Goal: Task Accomplishment & Management: Use online tool/utility

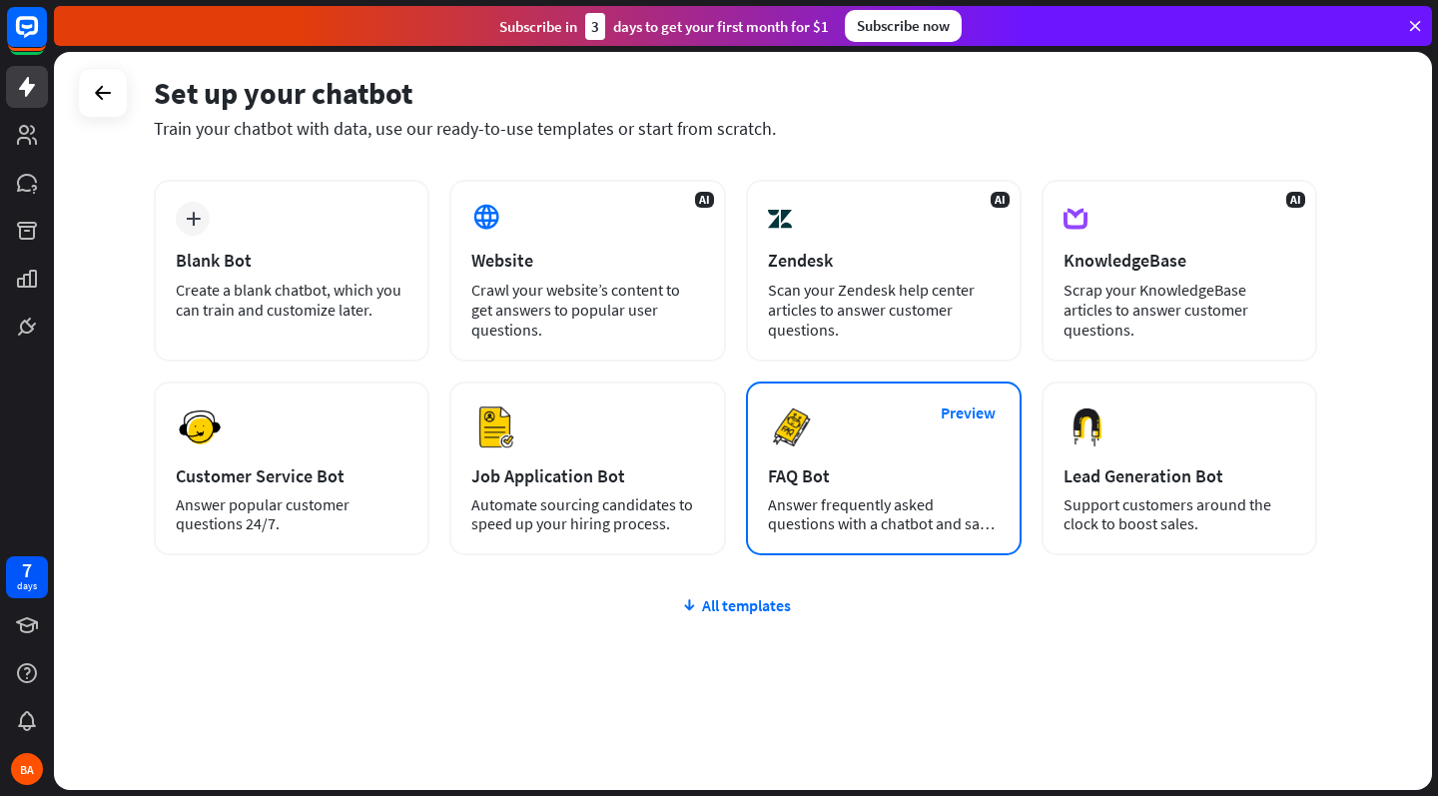
scroll to position [88, 0]
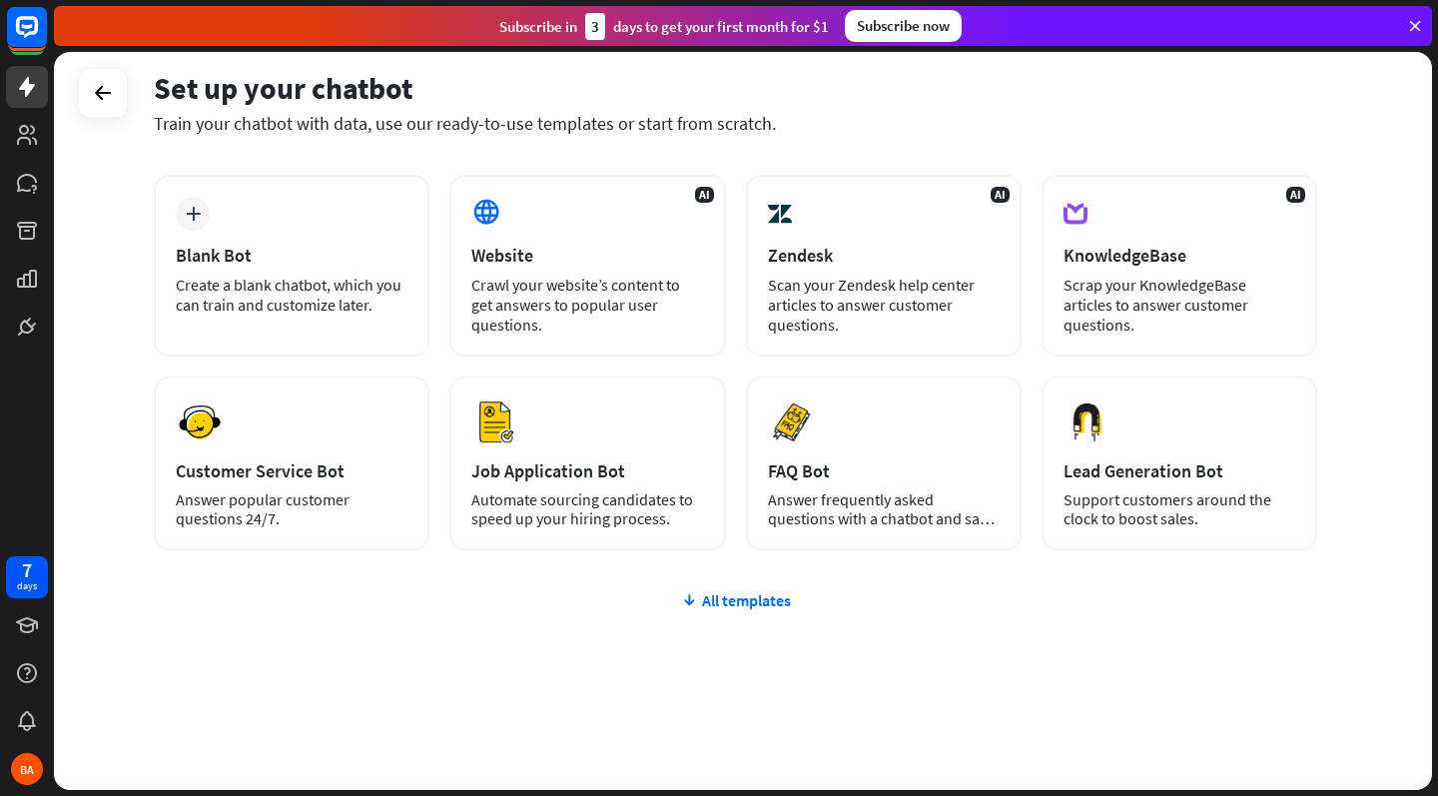
click at [743, 587] on div "plus Blank Bot Create a blank chatbot, which you can train and customize later.…" at bounding box center [735, 482] width 1163 height 615
click at [743, 595] on div "All templates" at bounding box center [735, 600] width 1163 height 20
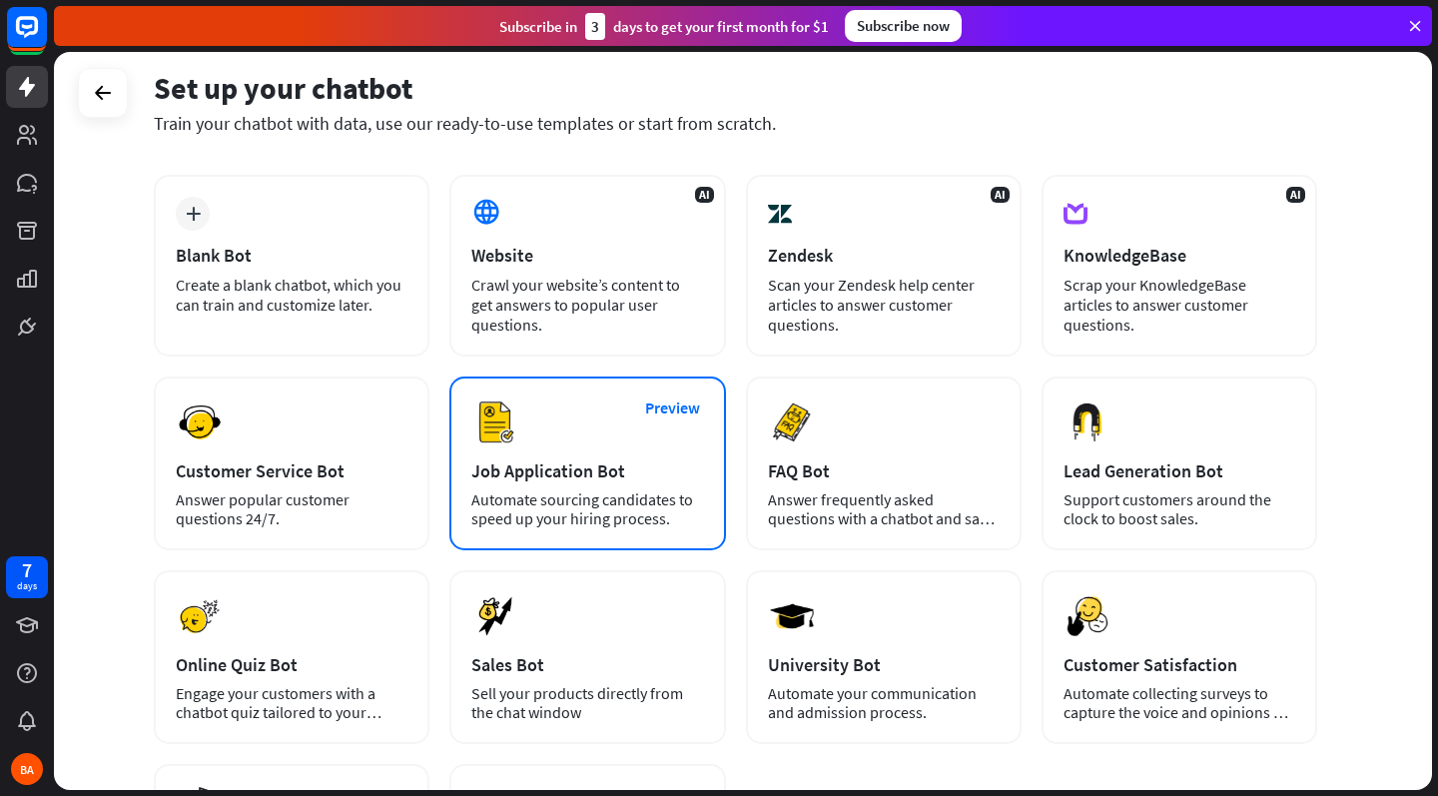
click at [579, 447] on div "Preview Job Application Bot Automate sourcing candidates to speed up your hirin…" at bounding box center [587, 463] width 276 height 174
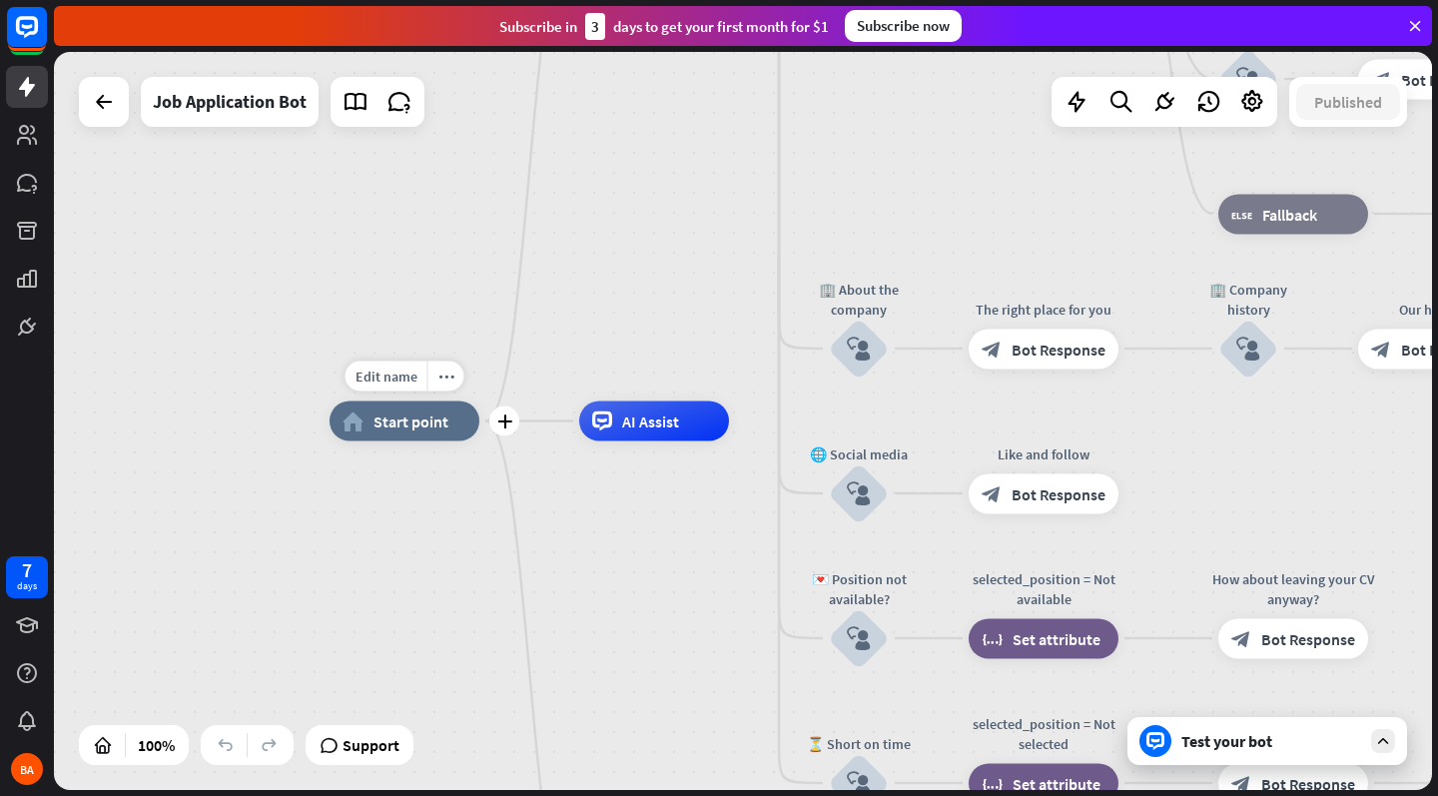
click at [444, 417] on span "Start point" at bounding box center [410, 421] width 75 height 20
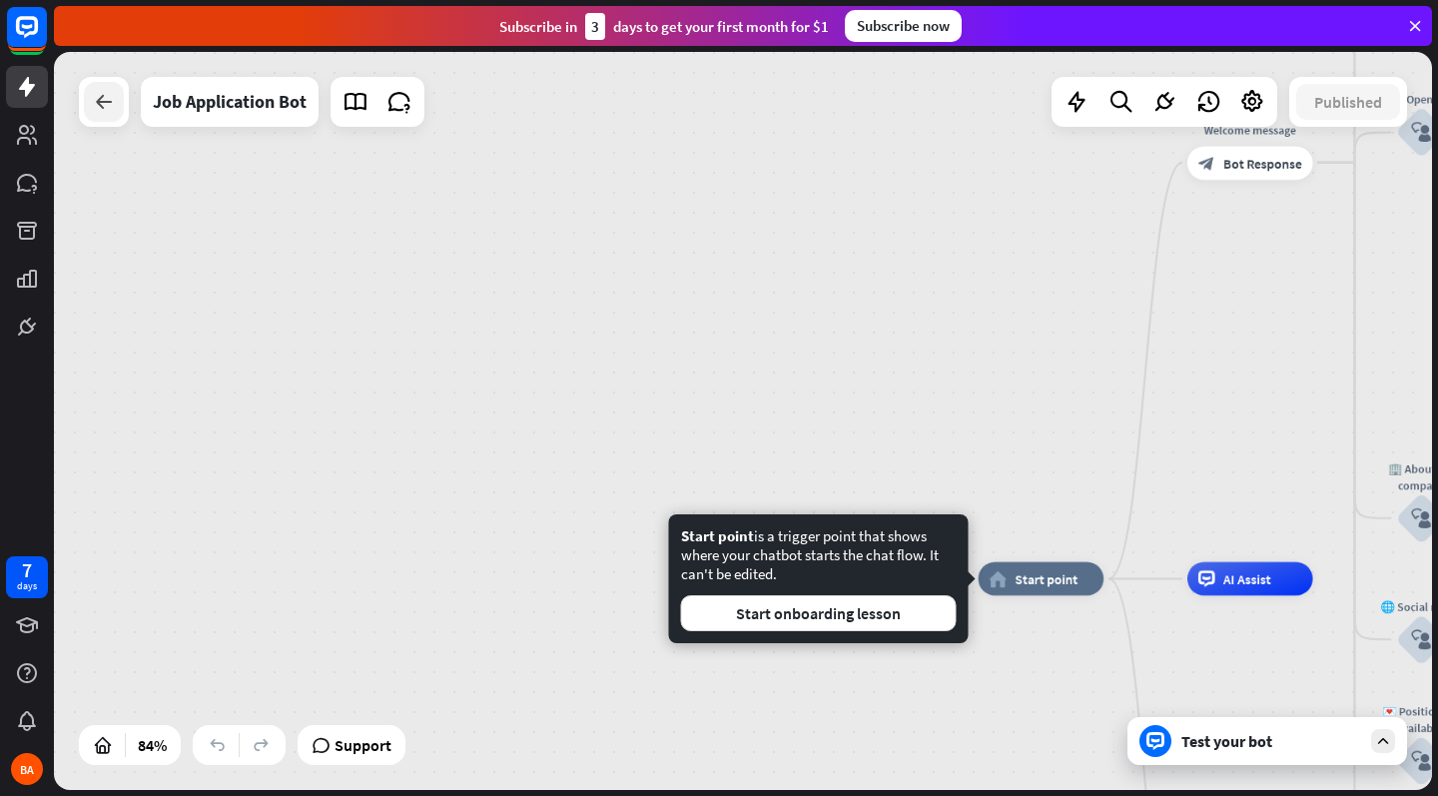
click at [89, 98] on div at bounding box center [104, 102] width 40 height 40
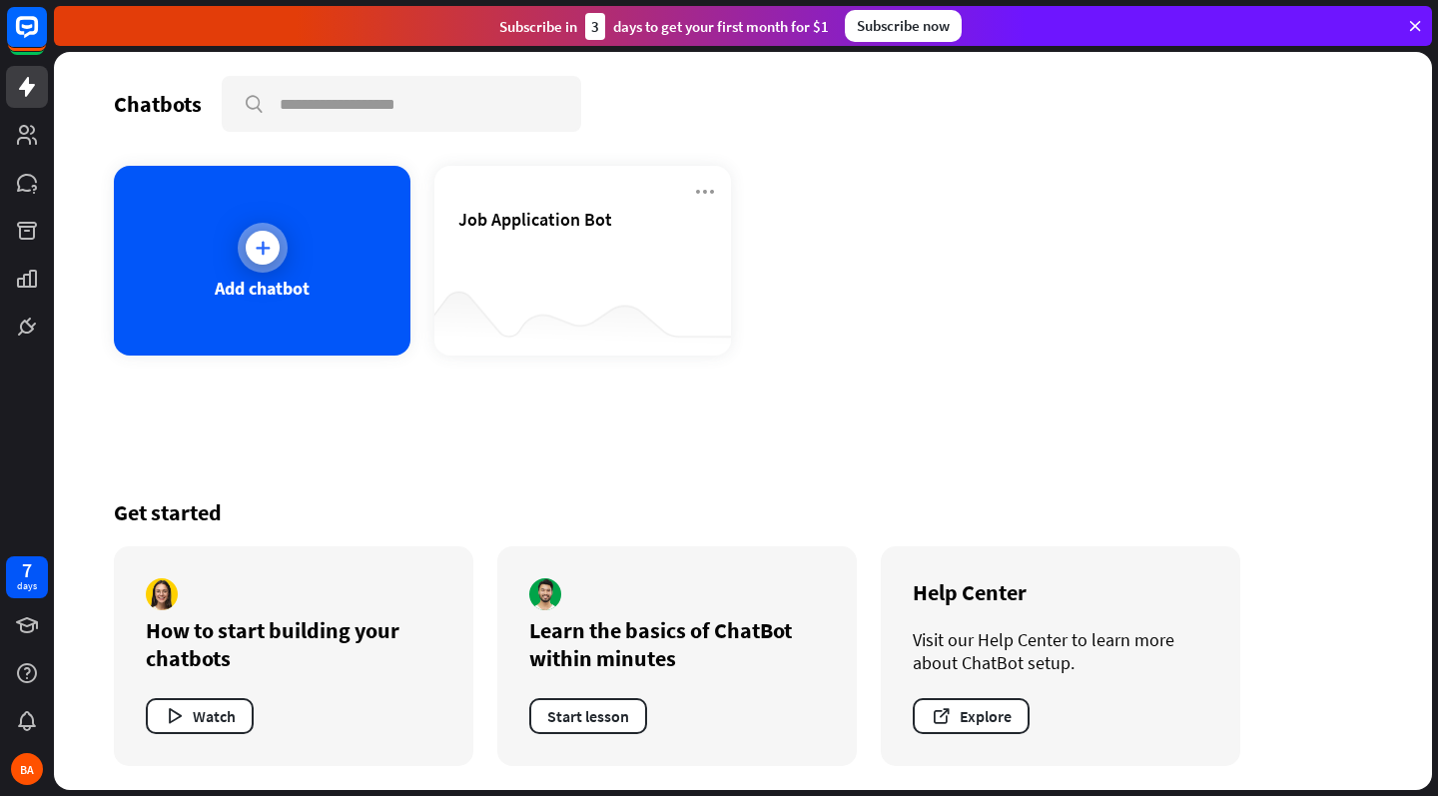
click at [257, 260] on div at bounding box center [263, 248] width 34 height 34
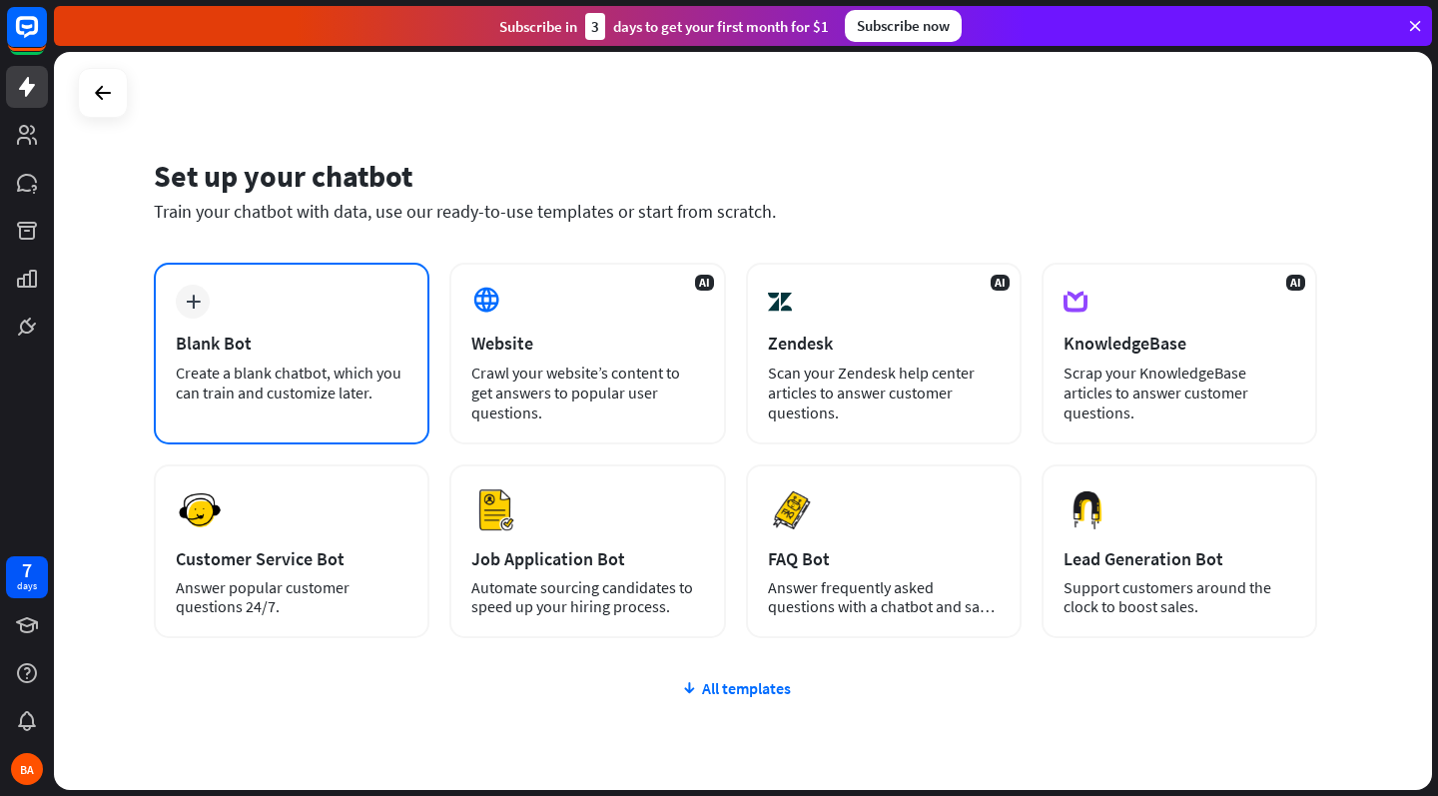
click at [249, 312] on div "plus Blank Bot Create a blank chatbot, which you can train and customize later." at bounding box center [292, 354] width 276 height 182
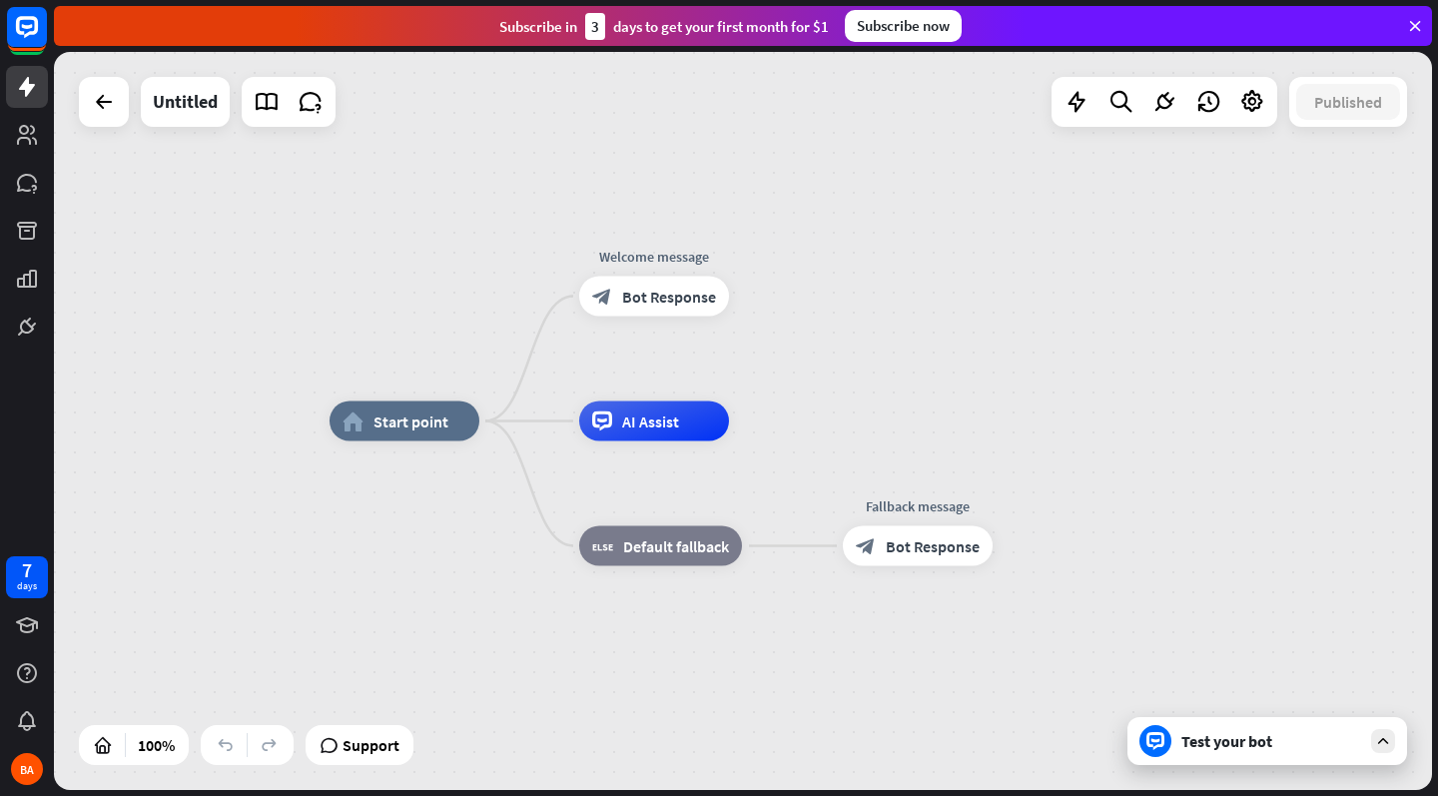
click at [1184, 747] on div "Test your bot" at bounding box center [1271, 741] width 180 height 20
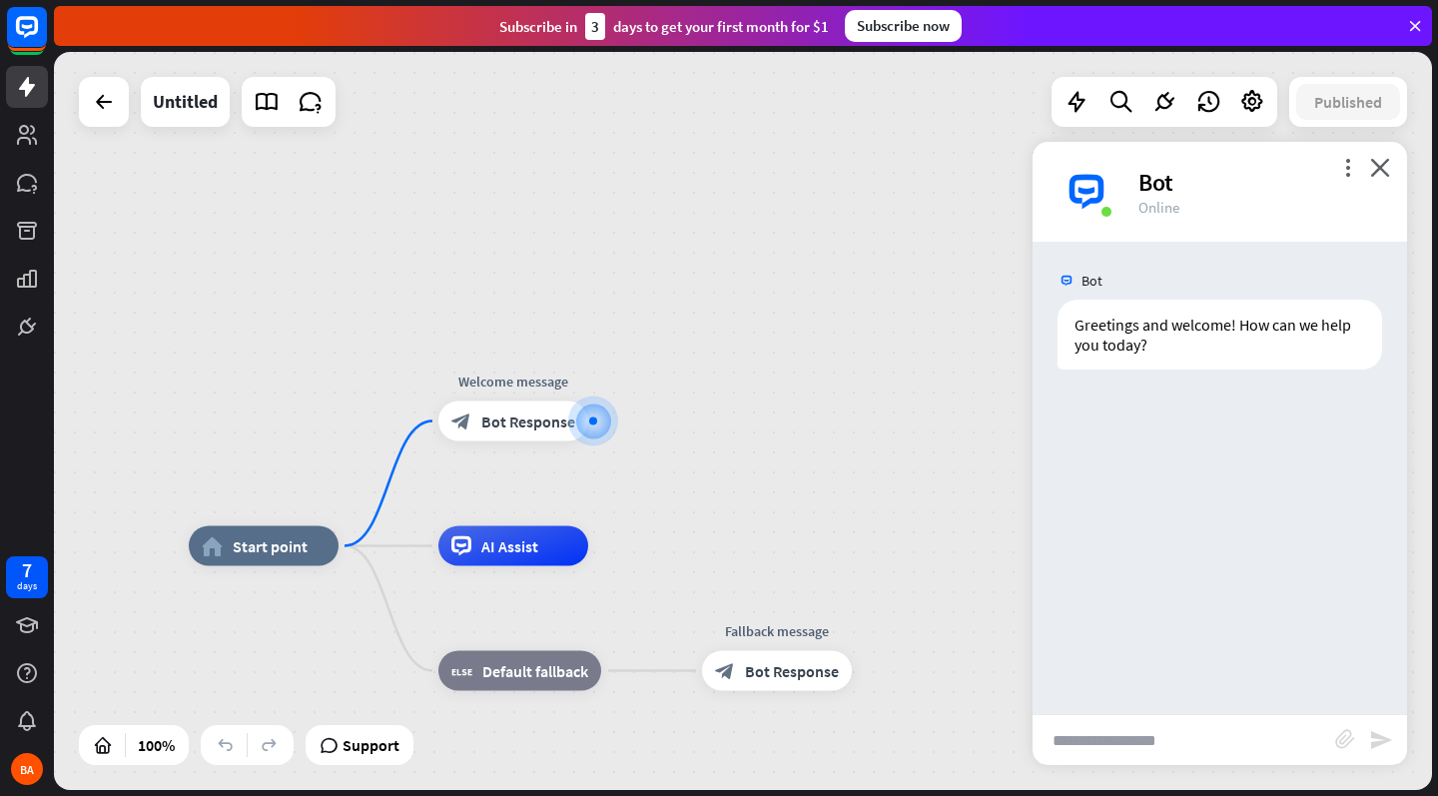
click at [1128, 734] on input "text" at bounding box center [1183, 740] width 303 height 50
type input "**********"
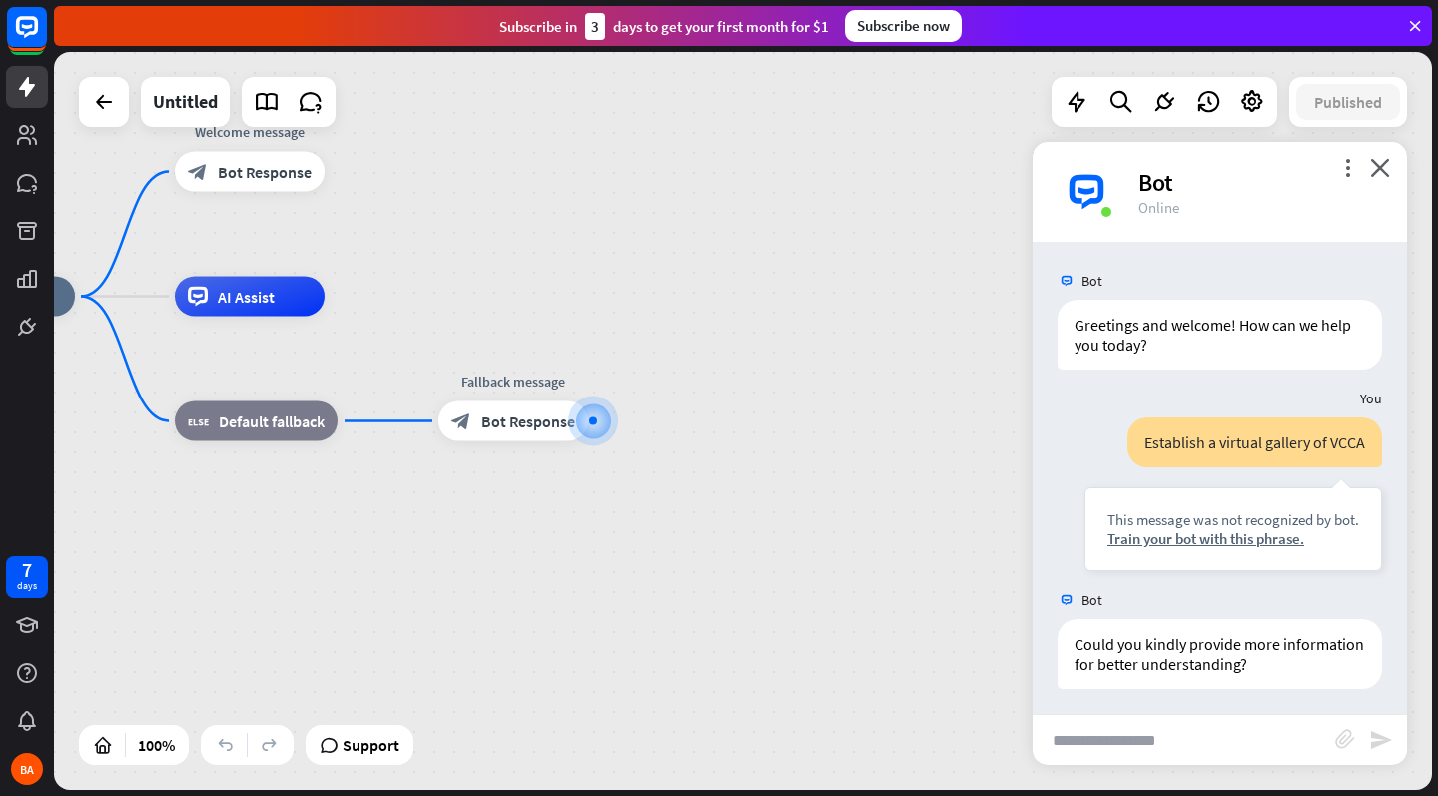
scroll to position [5, 0]
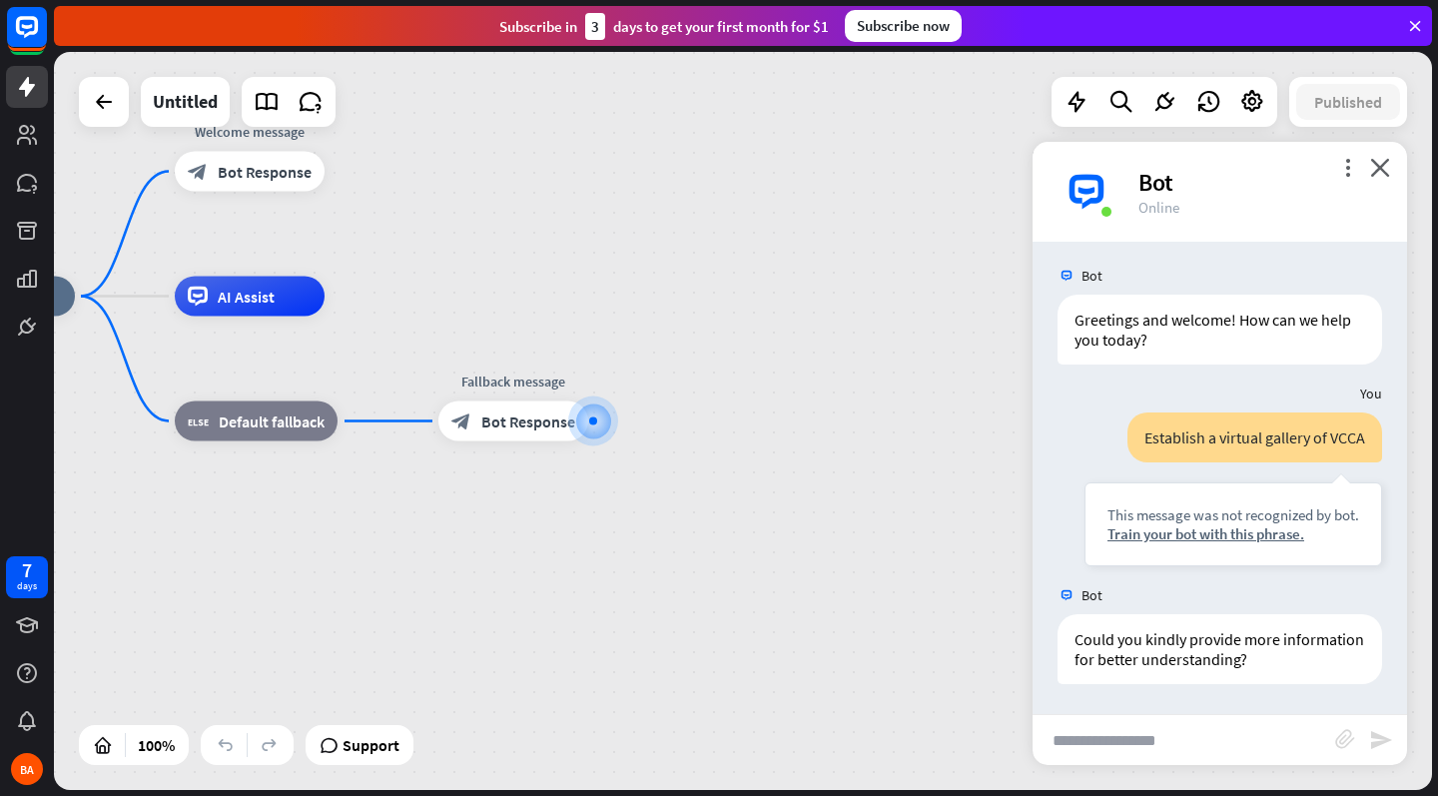
click at [1119, 750] on input "text" at bounding box center [1183, 740] width 303 height 50
click at [1392, 172] on div "more_vert close Bot Online" at bounding box center [1219, 192] width 374 height 100
click at [1162, 743] on input "text" at bounding box center [1183, 740] width 303 height 50
type input "**********"
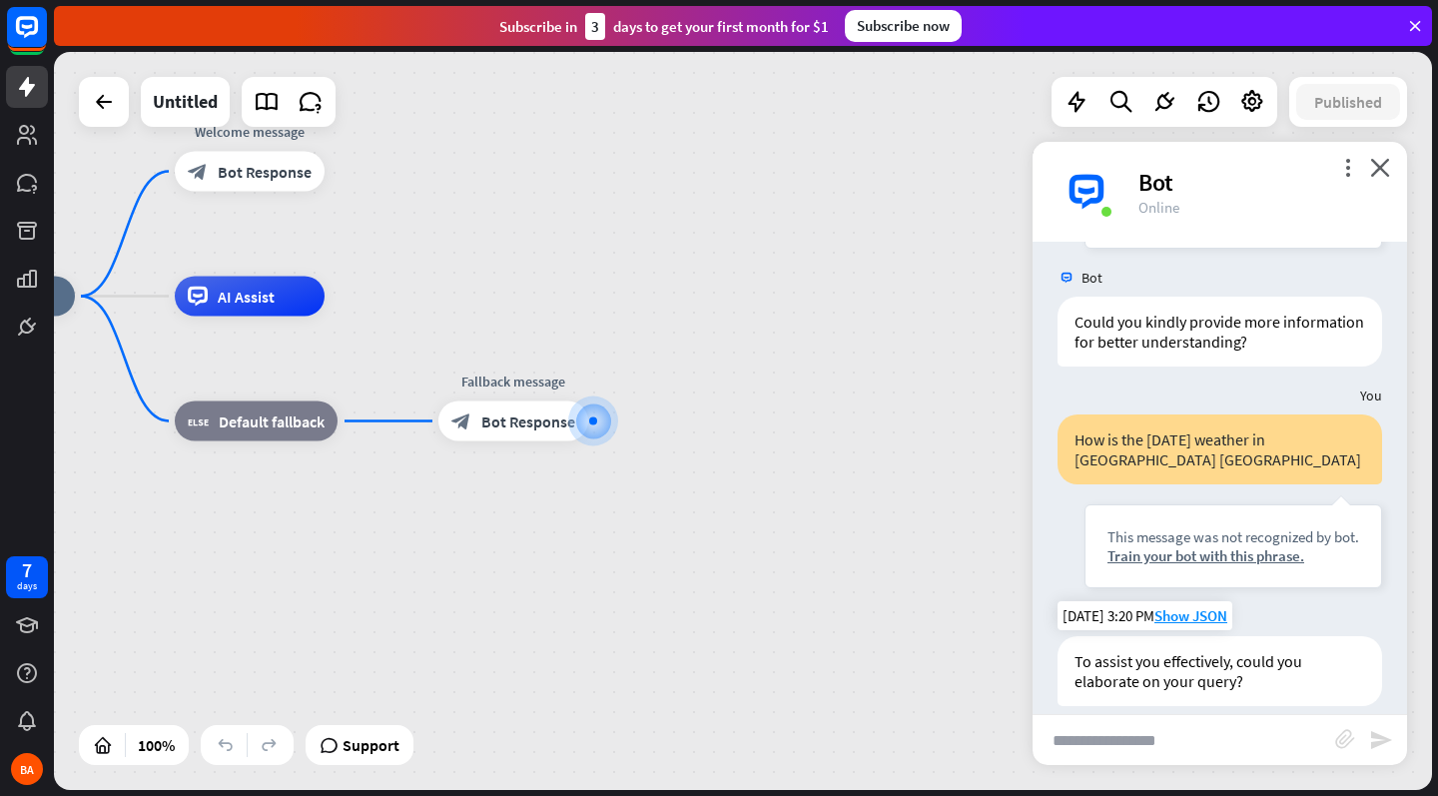
scroll to position [325, 0]
click at [1202, 725] on input "text" at bounding box center [1183, 740] width 303 height 50
click at [1191, 725] on input "text" at bounding box center [1183, 740] width 303 height 50
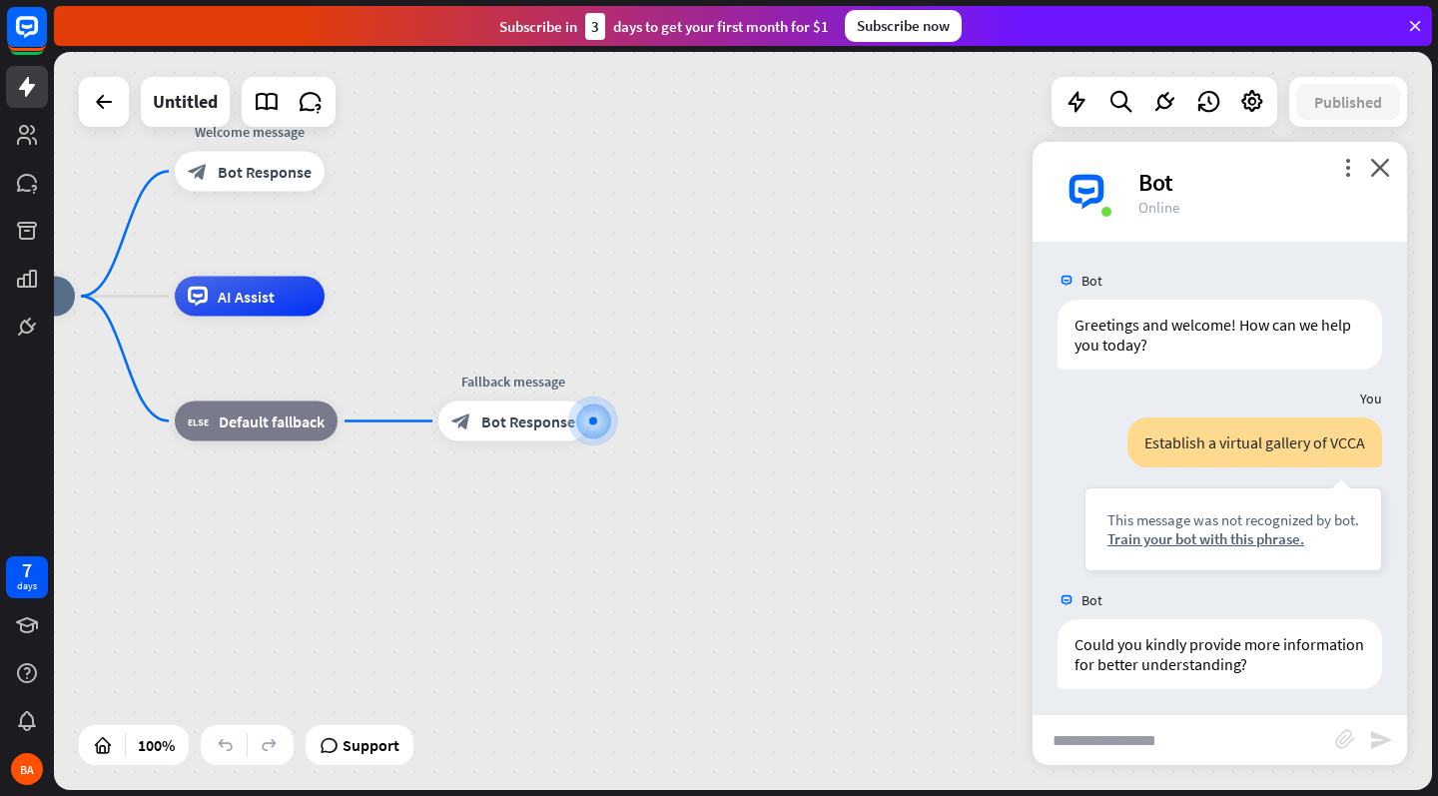
scroll to position [0, 0]
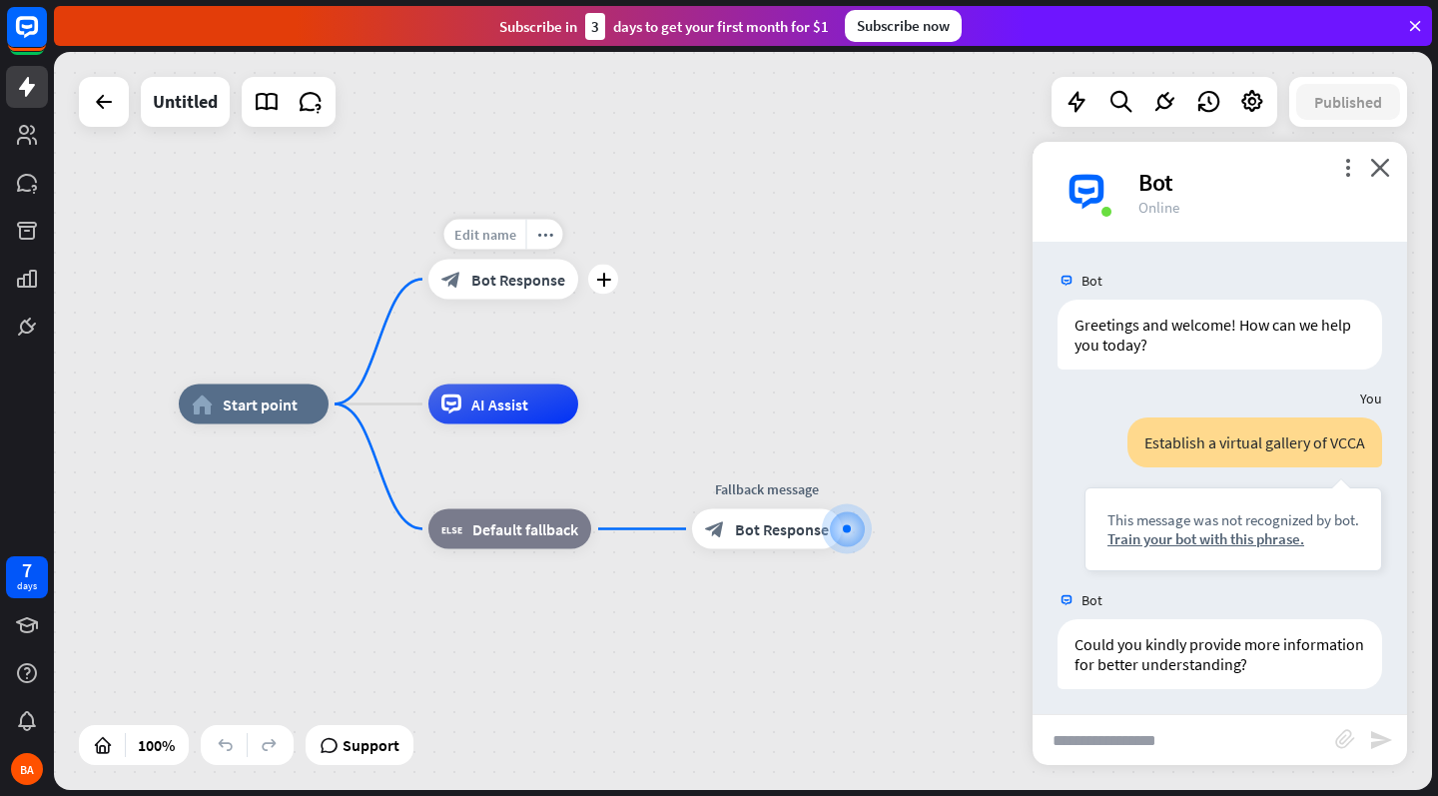
click at [523, 238] on div "Edit name" at bounding box center [485, 235] width 82 height 30
click at [509, 238] on input "**********" at bounding box center [503, 236] width 140 height 28
